Goal: Information Seeking & Learning: Find specific fact

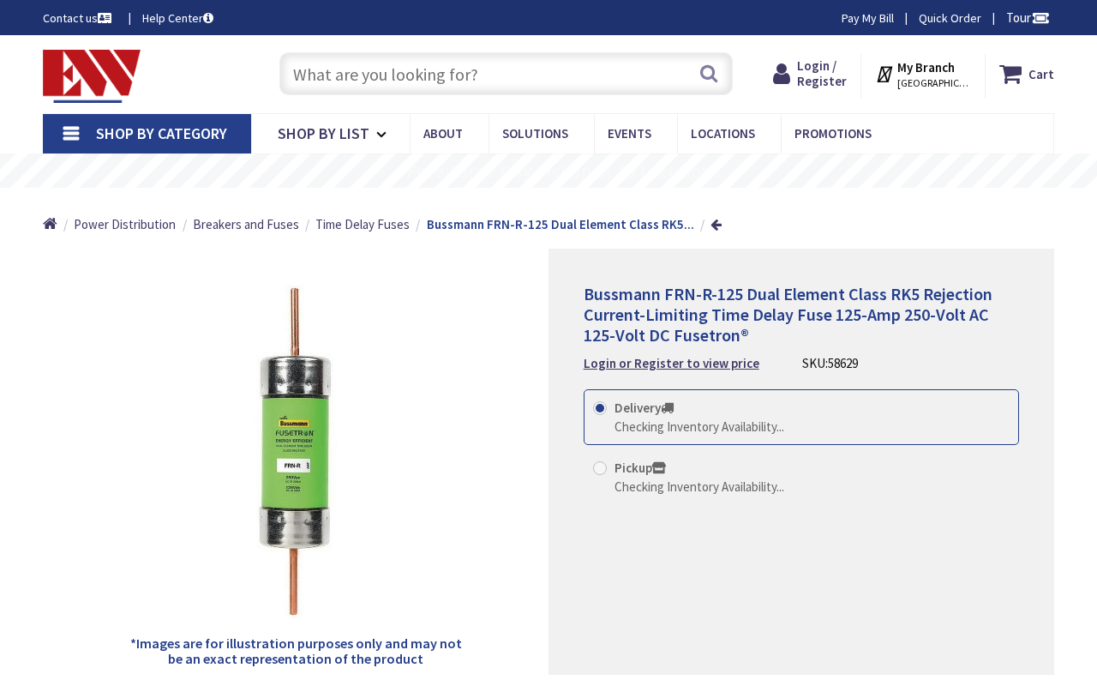
type input "Gough St &, Golden Gate Ave, San Francisco, CA 94102, USA"
